Goal: Information Seeking & Learning: Learn about a topic

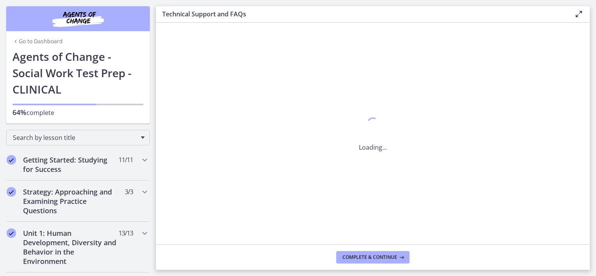
scroll to position [402, 0]
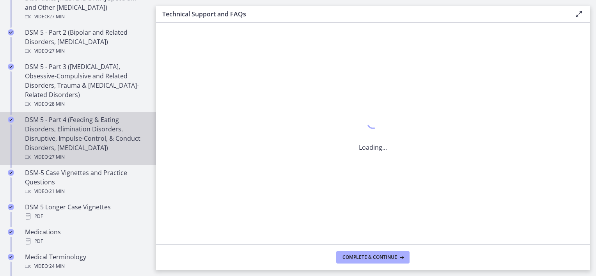
click at [97, 131] on div "DSM 5 - Part 4 (Feeding & Eating Disorders, Elimination Disorders, Disruptive, …" at bounding box center [86, 138] width 122 height 47
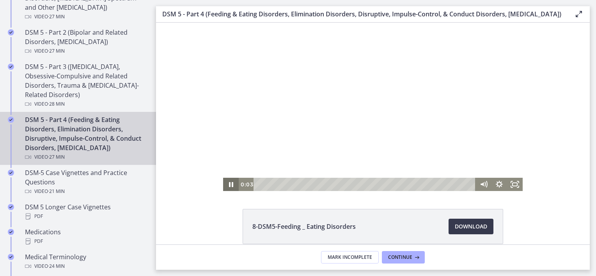
click at [226, 188] on icon "Pause" at bounding box center [231, 184] width 16 height 13
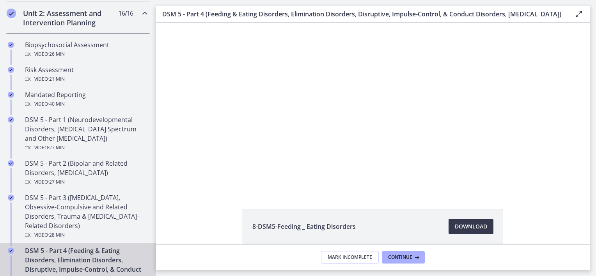
scroll to position [270, 0]
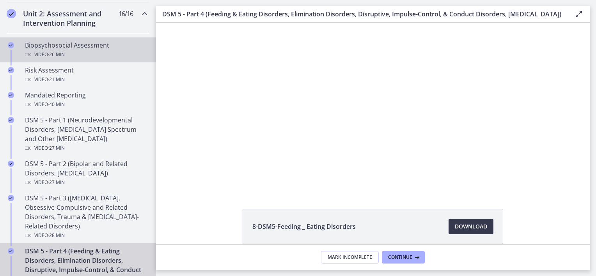
click at [83, 44] on div "Biopsychosocial Assessment Video · 26 min" at bounding box center [86, 50] width 122 height 19
click at [108, 56] on div "Video · 26 min" at bounding box center [86, 54] width 122 height 9
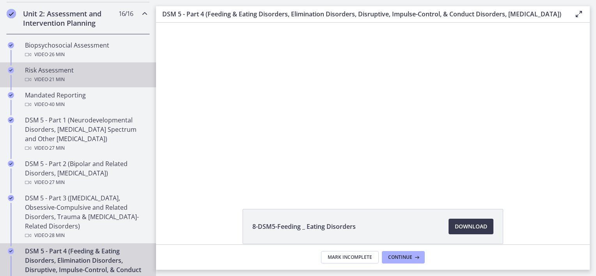
click at [50, 78] on span "· 21 min" at bounding box center [56, 79] width 17 height 9
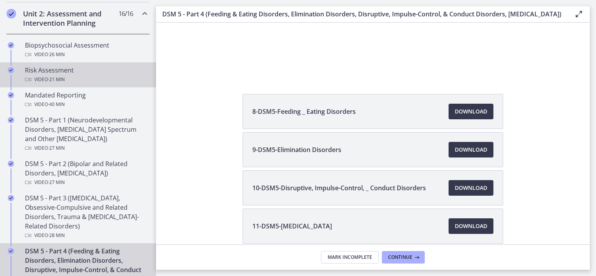
scroll to position [115, 0]
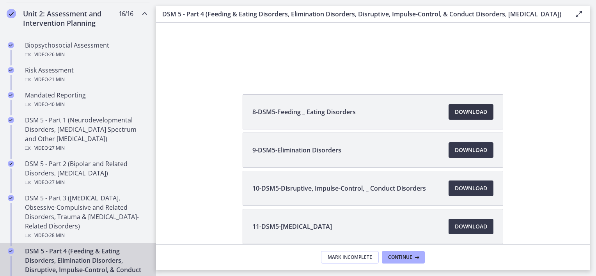
click at [455, 117] on span "Download Opens in a new window" at bounding box center [471, 111] width 32 height 9
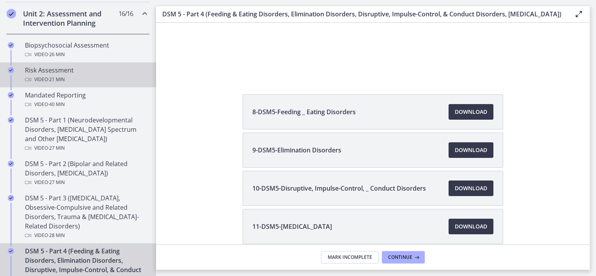
click at [55, 75] on span "· 21 min" at bounding box center [56, 79] width 17 height 9
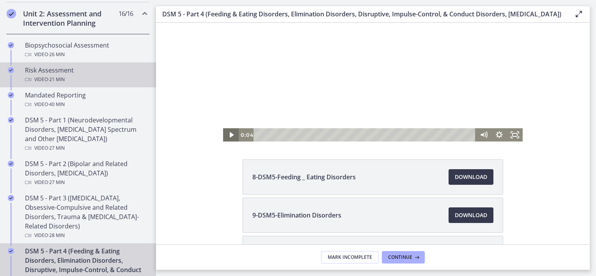
scroll to position [50, 0]
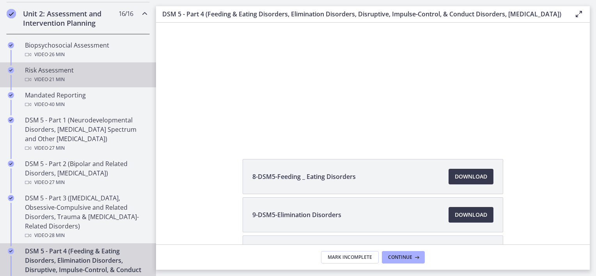
click at [87, 76] on div "Video · 21 min" at bounding box center [86, 79] width 122 height 9
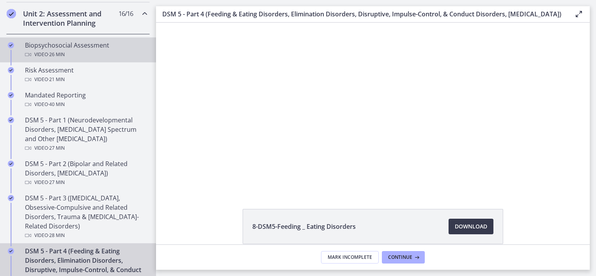
click at [80, 44] on div "Biopsychosocial Assessment Video · 26 min" at bounding box center [86, 50] width 122 height 19
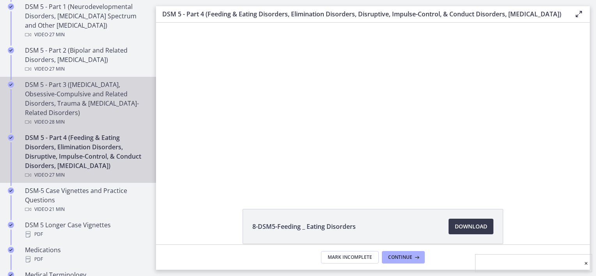
scroll to position [384, 0]
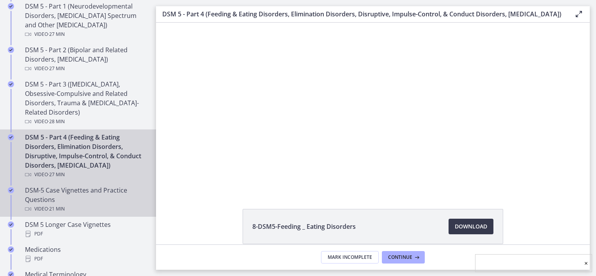
click at [83, 206] on div "DSM-5 Case Vignettes and Practice Questions Video · 21 min" at bounding box center [86, 200] width 122 height 28
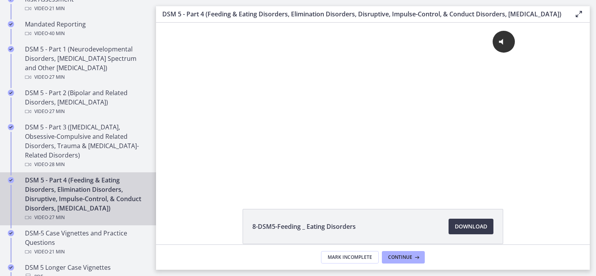
scroll to position [412, 0]
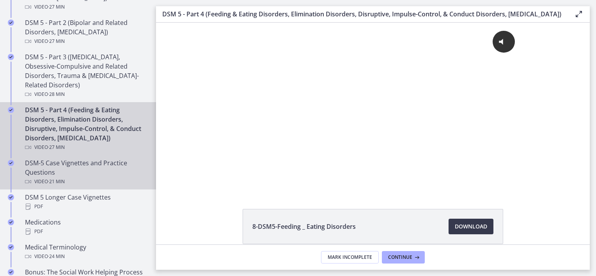
click at [71, 185] on div "DSM-5 Case Vignettes and Practice Questions Video · 21 min" at bounding box center [86, 172] width 122 height 28
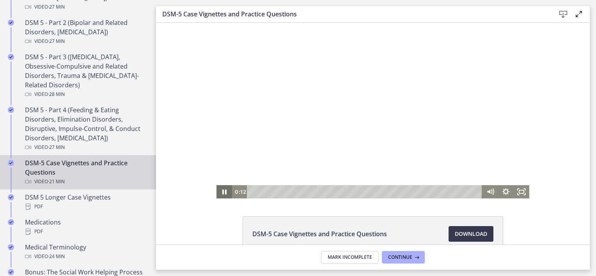
click at [224, 192] on icon "Pause" at bounding box center [225, 191] width 16 height 13
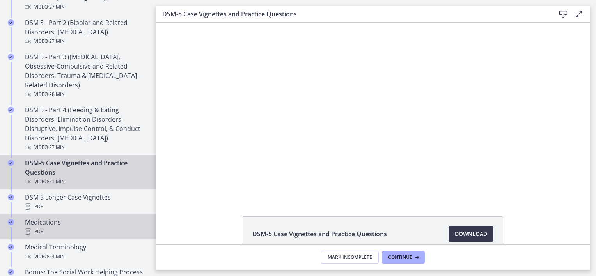
click at [64, 220] on div "Medications PDF" at bounding box center [86, 227] width 122 height 19
